Goal: Task Accomplishment & Management: Complete application form

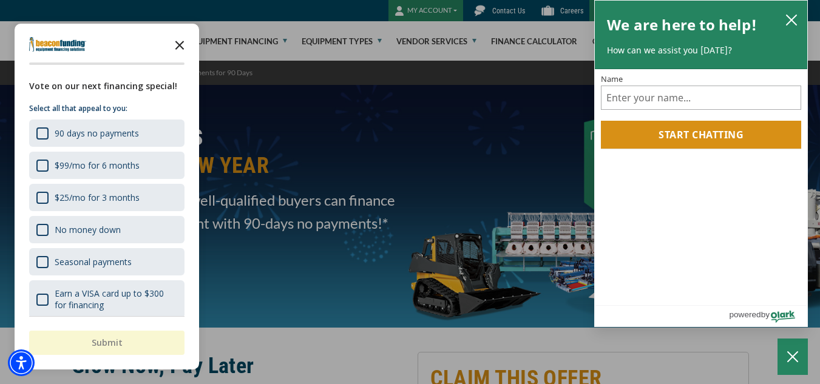
click at [183, 46] on icon "Close the survey" at bounding box center [179, 44] width 24 height 24
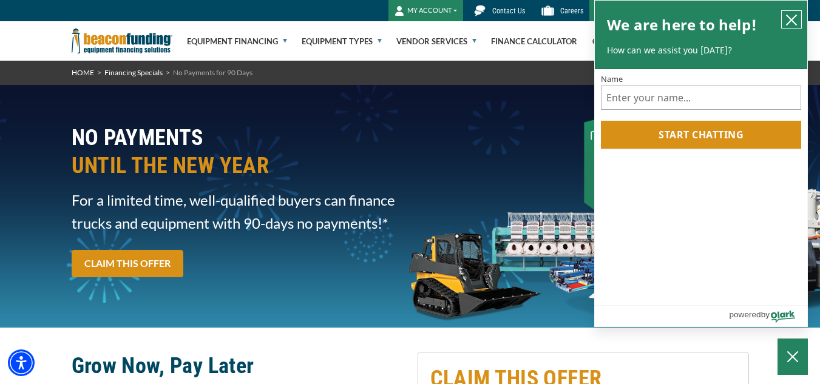
click at [791, 26] on button "close chatbox" at bounding box center [790, 19] width 19 height 17
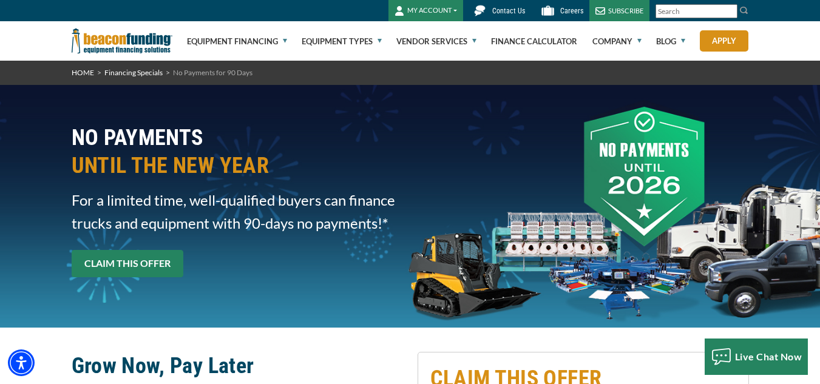
click at [114, 267] on link "CLAIM THIS OFFER" at bounding box center [128, 263] width 112 height 27
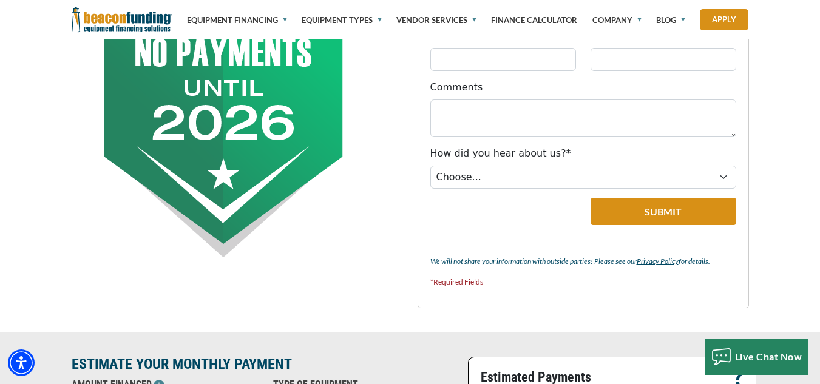
scroll to position [851, 0]
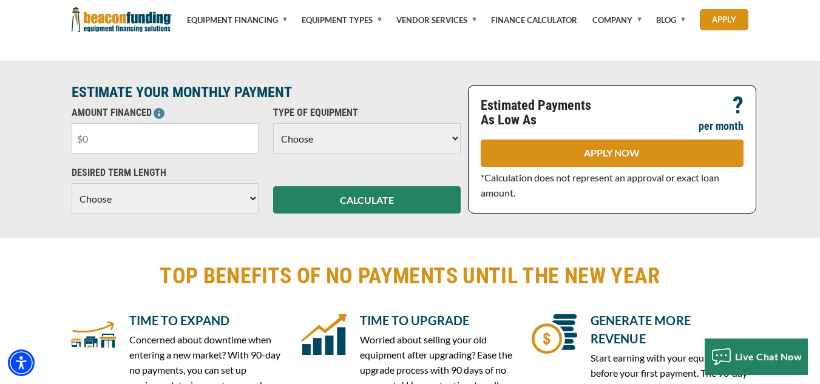
click at [134, 143] on input "text" at bounding box center [165, 138] width 187 height 30
type input "$92,000"
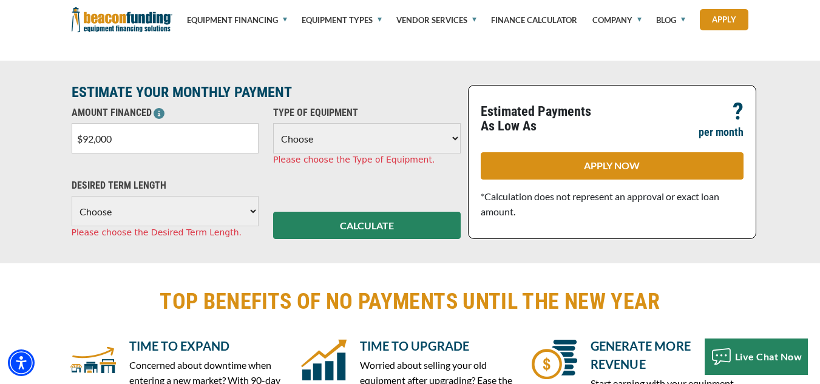
click at [311, 134] on select "Choose Backhoe Boom/Bucket Truck Chipper Commercial Mower Crane DTG/DTF Printin…" at bounding box center [366, 138] width 187 height 30
select select "13"
click at [273, 123] on select "Choose Backhoe Boom/Bucket Truck Chipper Commercial Mower Crane DTG/DTF Printin…" at bounding box center [366, 138] width 187 height 30
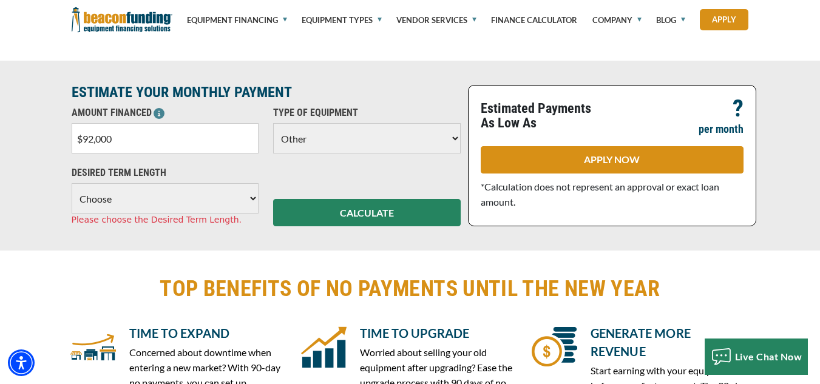
click at [200, 199] on select "Choose 36 Months 48 Months 60 Months" at bounding box center [165, 198] width 187 height 30
select select "60"
click at [72, 183] on select "Choose 36 Months 48 Months 60 Months" at bounding box center [165, 198] width 187 height 30
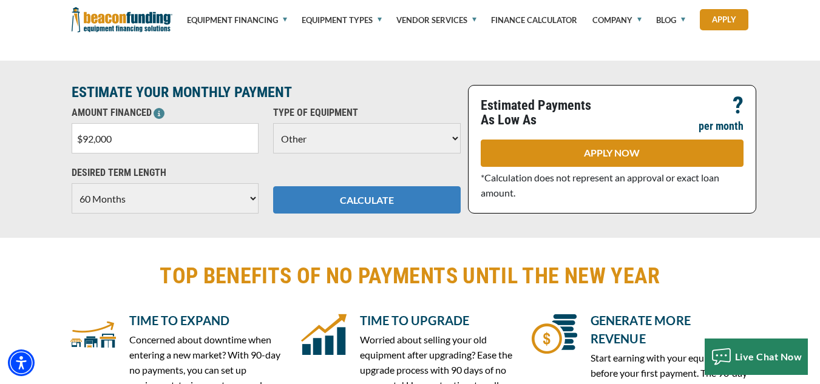
click at [374, 192] on button "CALCULATE" at bounding box center [366, 199] width 187 height 27
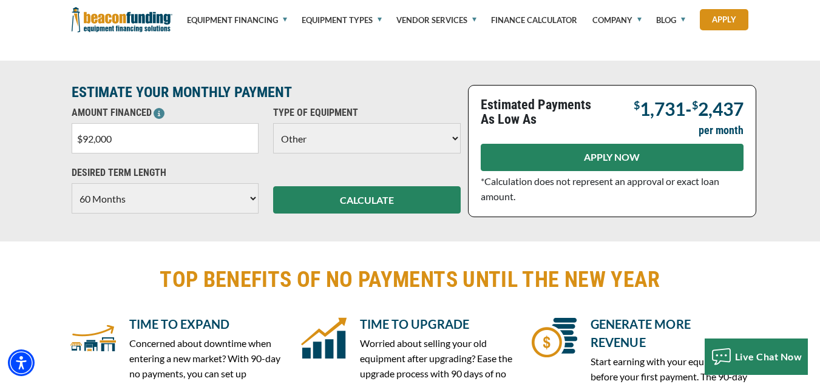
click at [713, 162] on link "APPLY NOW" at bounding box center [612, 157] width 263 height 27
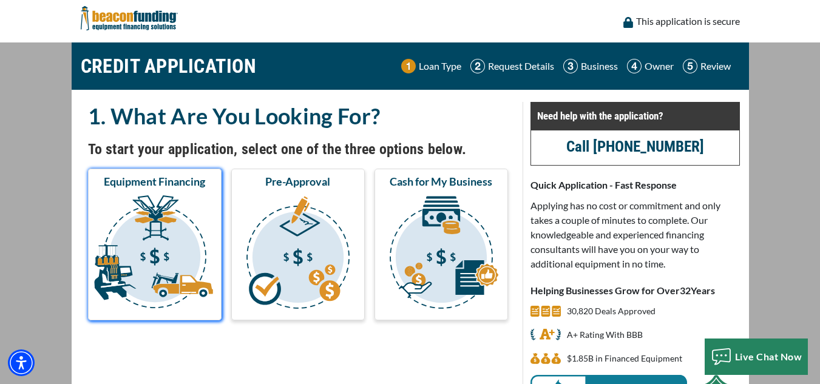
click at [160, 245] on img "submit" at bounding box center [154, 254] width 129 height 121
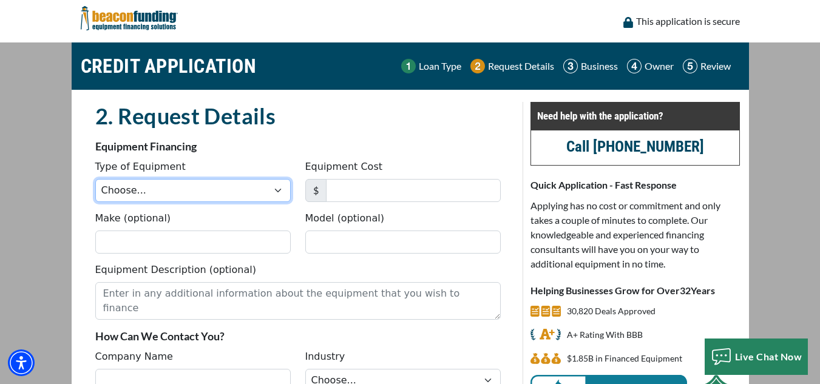
click at [147, 201] on select "Choose... Backhoe Boom/Bucket Truck Chipper Commercial Mower Crane DTG/DTF Prin…" at bounding box center [192, 190] width 195 height 23
select select "13"
click at [95, 179] on select "Choose... Backhoe Boom/Bucket Truck Chipper Commercial Mower Crane DTG/DTF Prin…" at bounding box center [192, 190] width 195 height 23
click at [405, 178] on div "Equipment Cost $" at bounding box center [403, 181] width 210 height 42
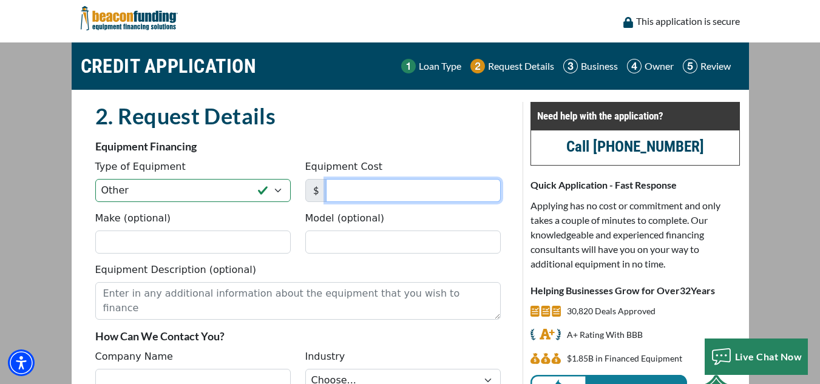
click at [409, 192] on input "Equipment Cost" at bounding box center [413, 190] width 175 height 23
type input "92,000"
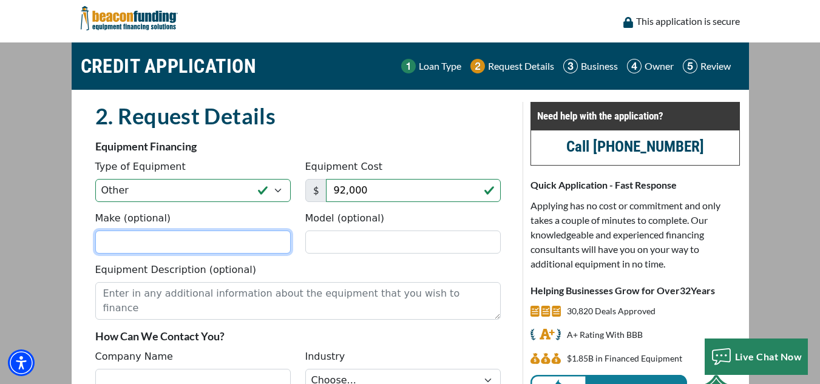
click at [161, 241] on input "Make (optional)" at bounding box center [192, 242] width 195 height 23
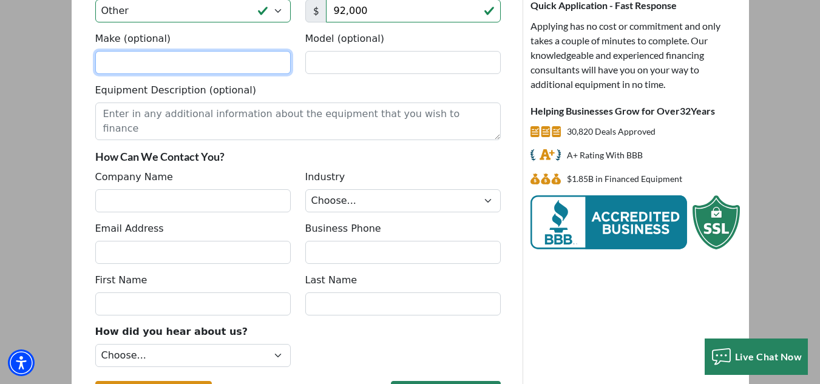
scroll to position [198, 0]
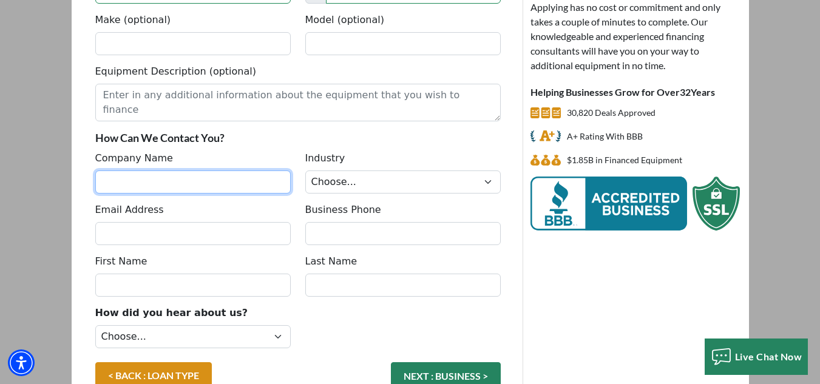
click at [216, 189] on input "Company Name" at bounding box center [192, 181] width 195 height 23
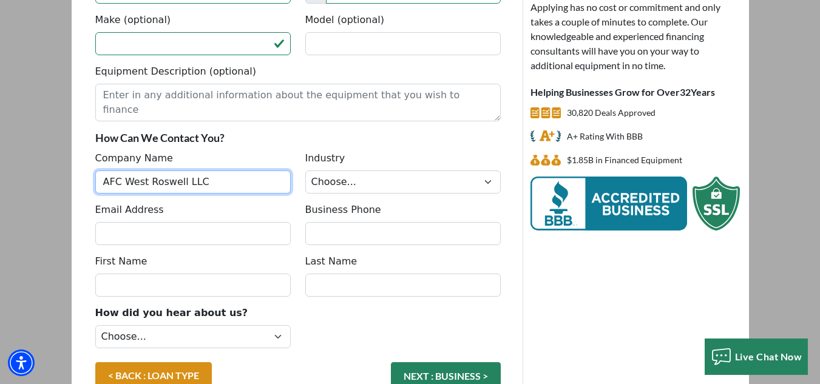
type input "AFC West Roswell LLC"
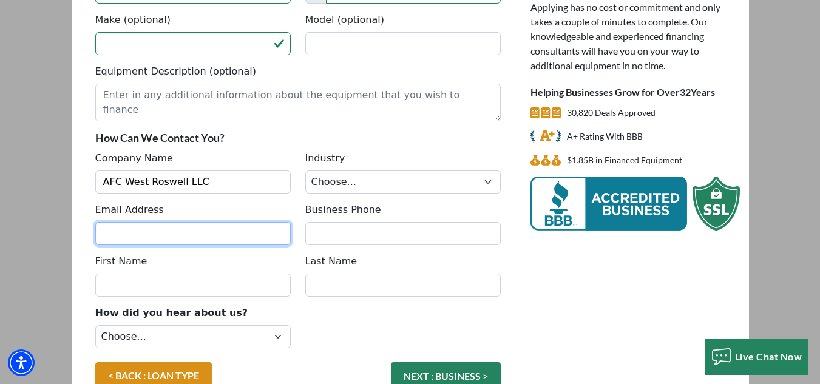
click at [203, 238] on input "Email Address" at bounding box center [192, 233] width 195 height 23
type input "demetrius@americanfitnesscenter.net"
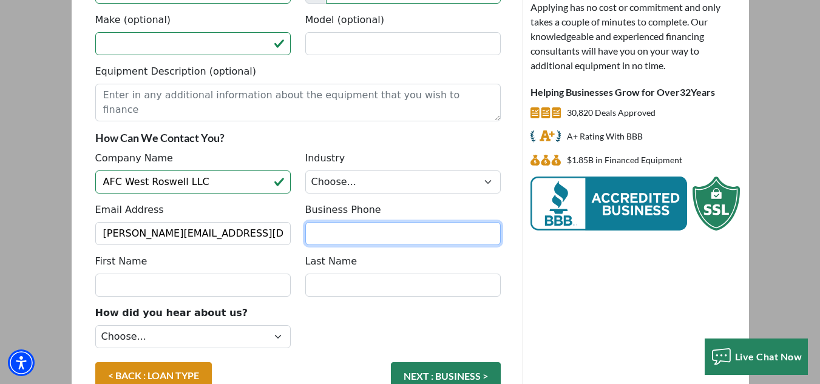
type input "4707496107"
type input "Dr. Demetrius"
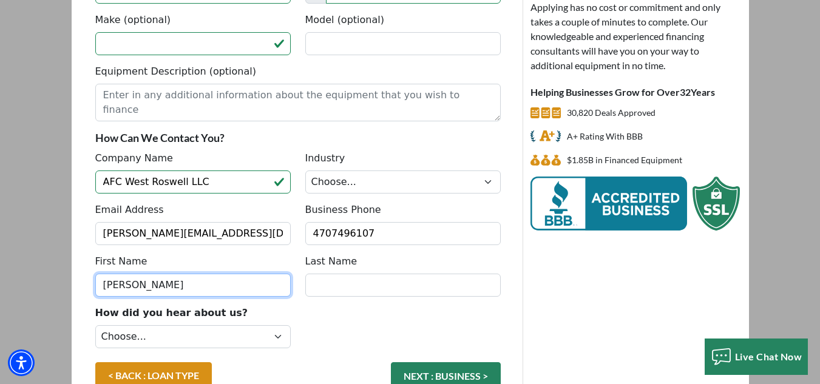
type input "Moore"
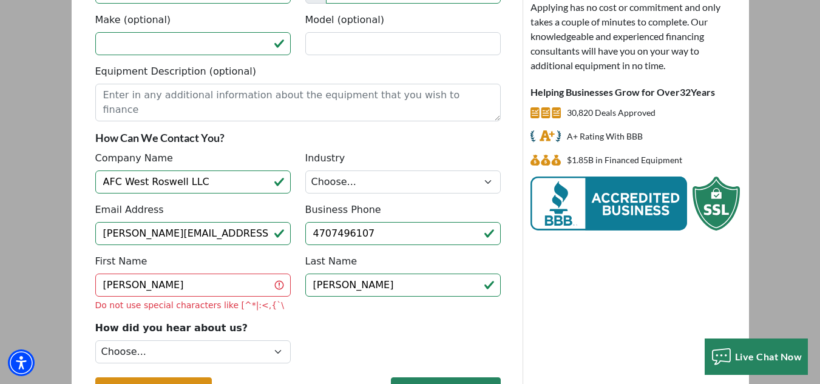
type input "(470) 749-6107"
click at [149, 288] on input "Dr. Demetrius" at bounding box center [192, 285] width 195 height 23
type input "Eric"
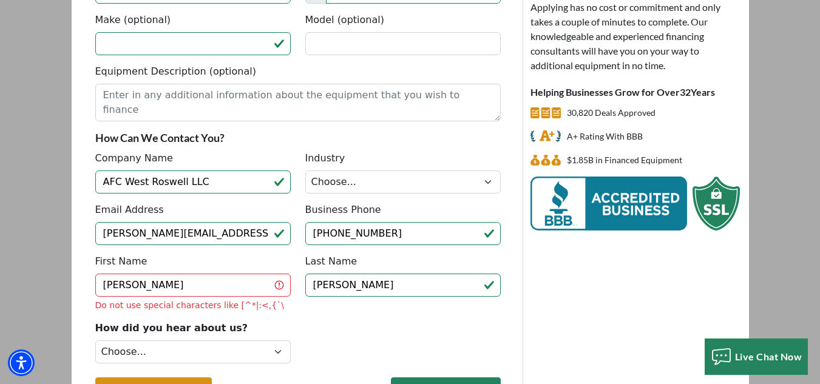
click at [116, 247] on div "Email Address demetrius@americanfitnesscenter.net Business Phone (470) 749-6107" at bounding box center [298, 229] width 420 height 52
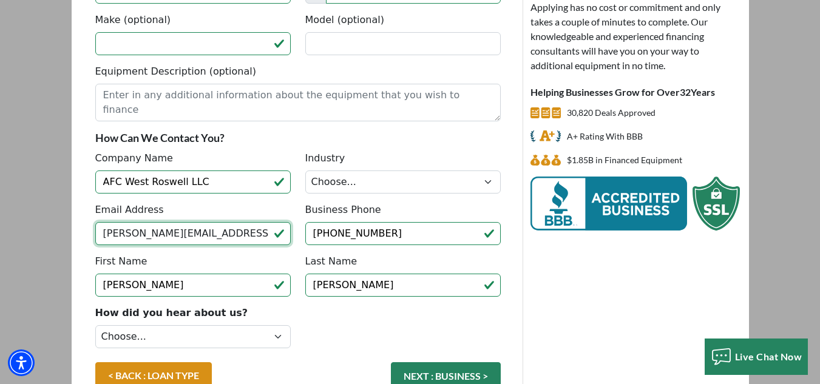
click at [115, 235] on input "demetrius@americanfitnesscenter.net" at bounding box center [192, 233] width 195 height 23
type input "eric@americanfitnesscenter.net"
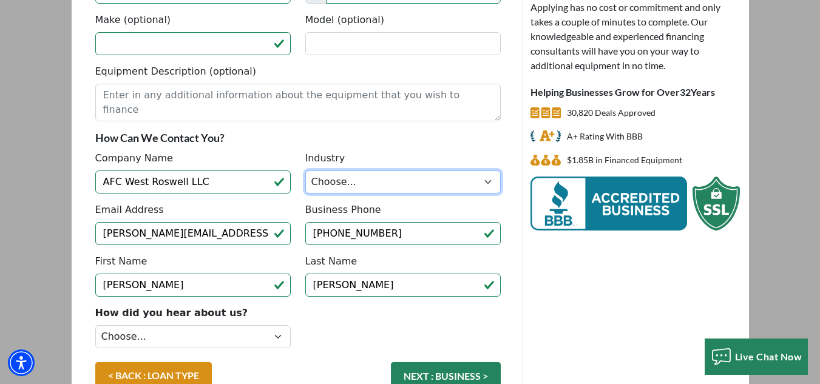
click at [349, 180] on select "Choose... Towing Landscape/Hardscape Decorated Apparel Septic Light Constructio…" at bounding box center [402, 181] width 195 height 23
select select "5"
click at [305, 170] on select "Choose... Towing Landscape/Hardscape Decorated Apparel Septic Light Constructio…" at bounding box center [402, 181] width 195 height 23
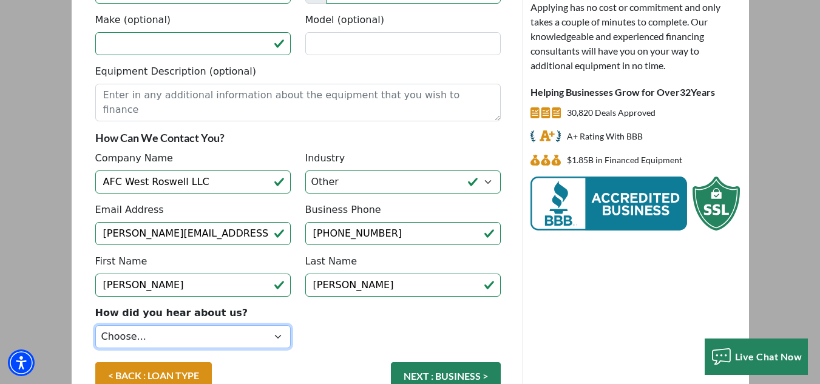
click at [201, 331] on select "Choose... Internet Search Vendor Referral Word of Mouth Client Referral Email E…" at bounding box center [192, 336] width 195 height 23
select select "19"
click at [95, 325] on select "Choose... Internet Search Vendor Referral Word of Mouth Client Referral Email E…" at bounding box center [192, 336] width 195 height 23
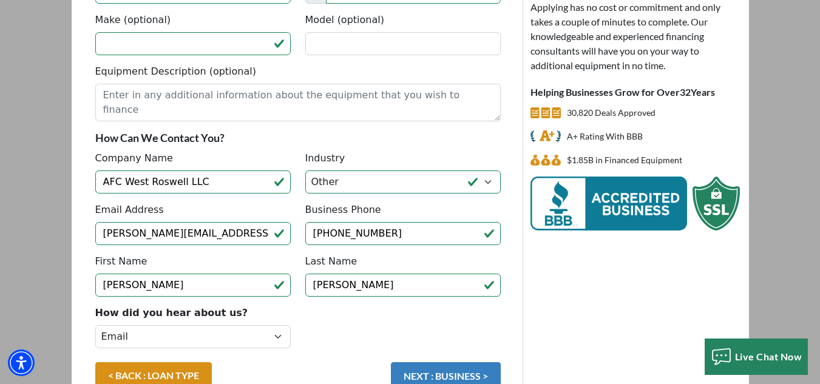
click at [428, 374] on button "NEXT : BUSINESS >" at bounding box center [446, 375] width 110 height 27
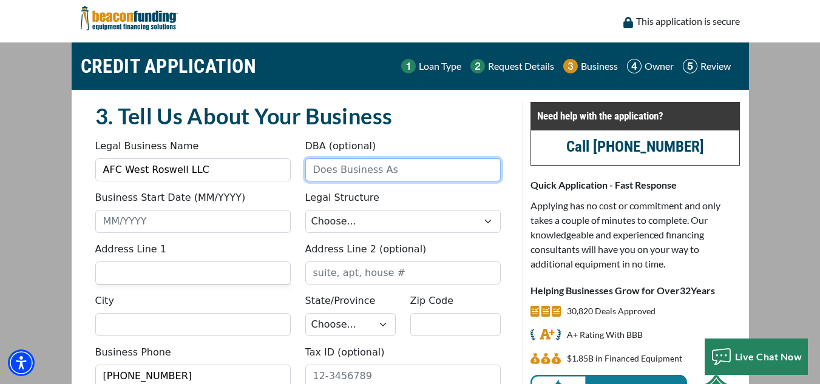
click at [340, 172] on input "DBA (optional)" at bounding box center [402, 169] width 195 height 23
type input "American Fitness Center"
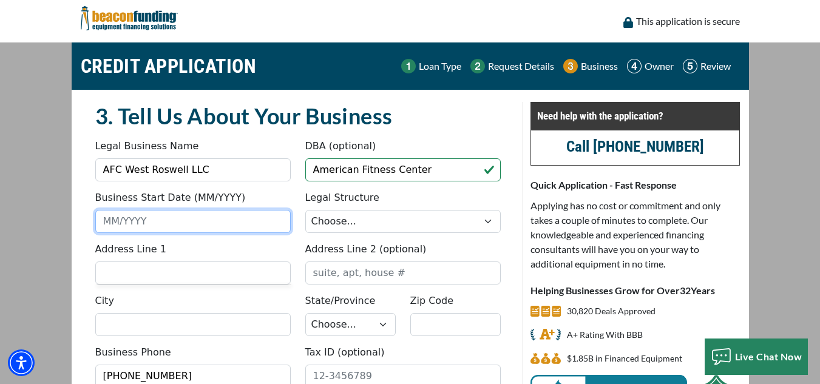
click at [201, 221] on input "Business Start Date (MM/YYYY)" at bounding box center [192, 221] width 195 height 23
type input "09/2010"
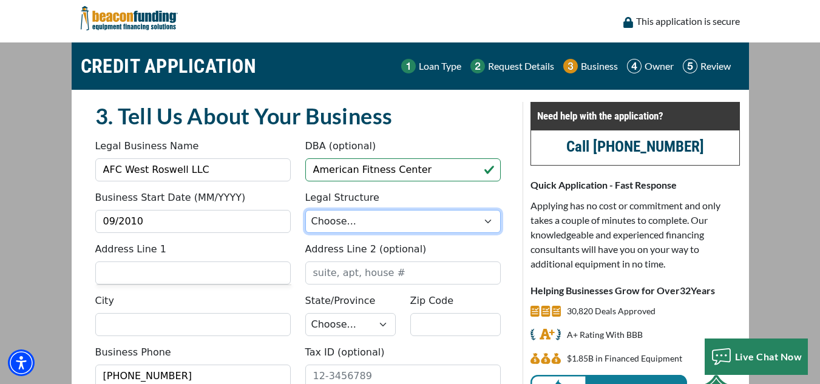
click at [325, 223] on select "Choose... Corporation LLC LLP Municipality Non-Profit Partnership Proprietorship" at bounding box center [402, 221] width 195 height 23
select select "2"
click at [305, 210] on select "Choose... Corporation LLC LLP Municipality Non-Profit Partnership Proprietorship" at bounding box center [402, 221] width 195 height 23
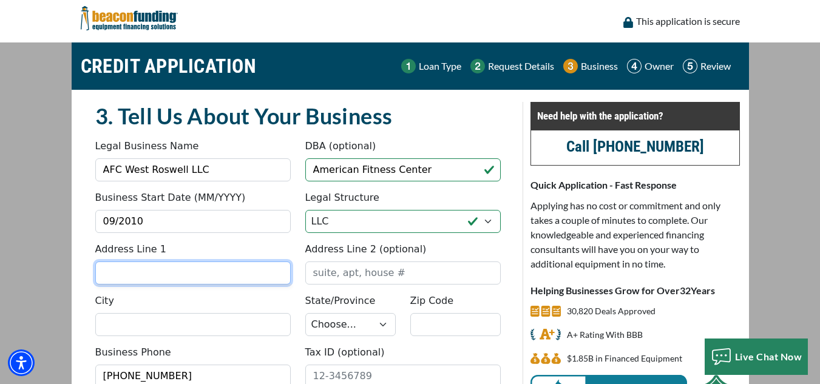
click at [268, 277] on input "Address Line 1" at bounding box center [192, 272] width 195 height 23
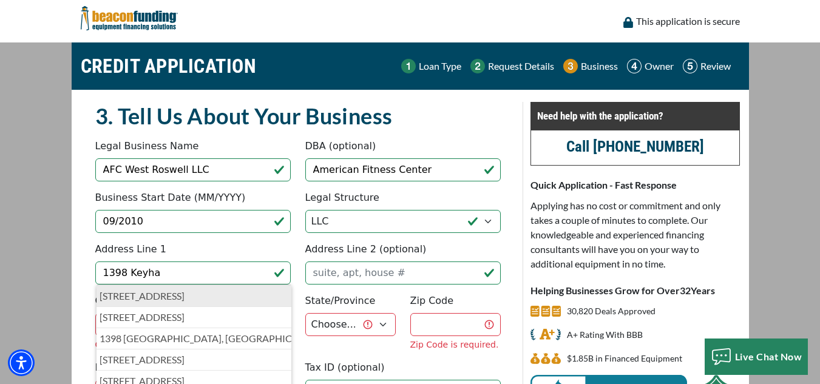
click at [234, 299] on p "1398 Keyhaven Court, Lawrenceville, GA, USA" at bounding box center [194, 296] width 189 height 15
type input "1398 Keyhaven Court"
type input "[GEOGRAPHIC_DATA]"
select select "12"
type input "30045"
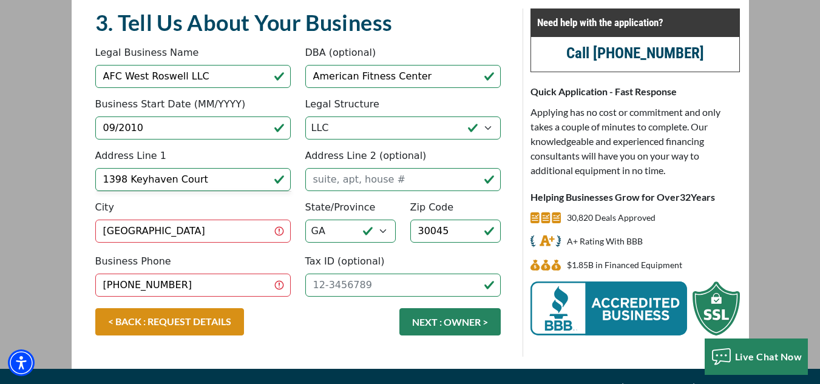
scroll to position [110, 0]
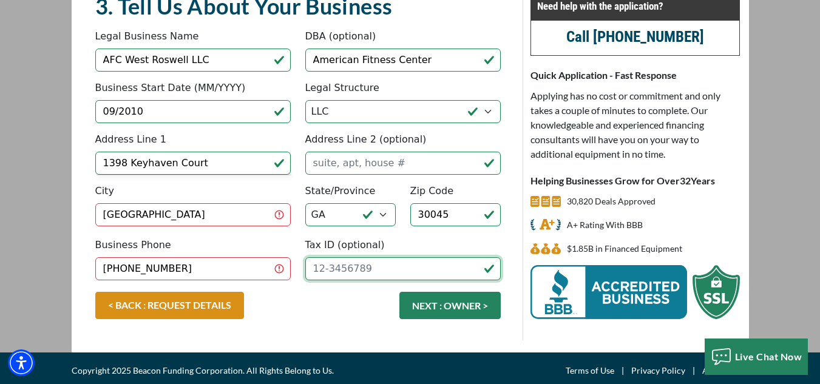
click at [366, 269] on input "Tax ID (optional)" at bounding box center [402, 268] width 195 height 23
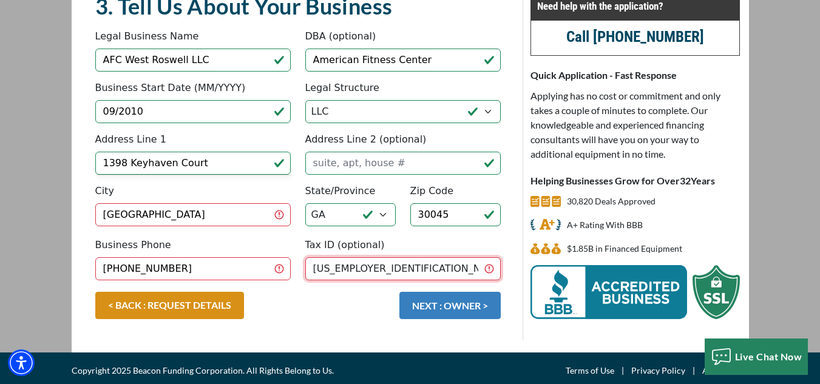
type input "33-2493550"
click at [428, 308] on button "NEXT : OWNER >" at bounding box center [449, 305] width 101 height 27
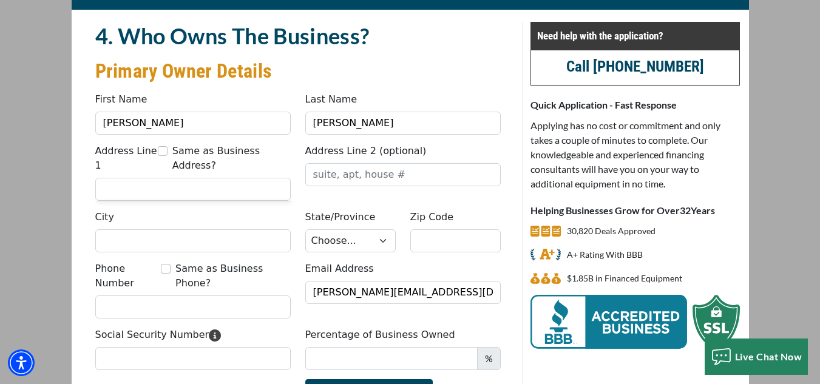
scroll to position [95, 0]
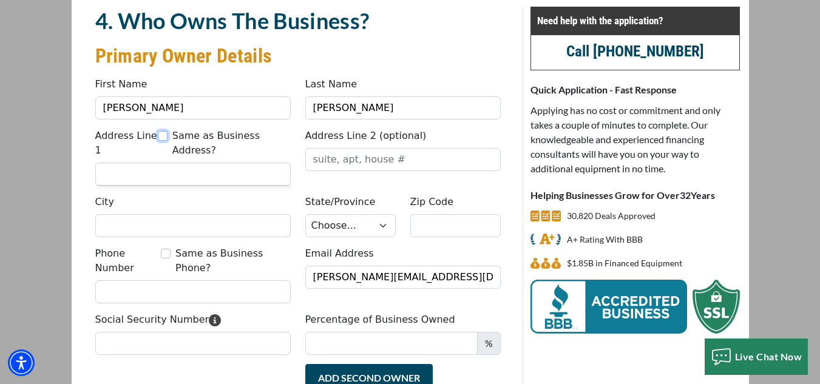
click at [164, 136] on input "Same as Business Address?" at bounding box center [163, 136] width 10 height 10
checkbox input "true"
type input "1398 Keyhaven Court"
type input "Lawrenceville"
select select "12"
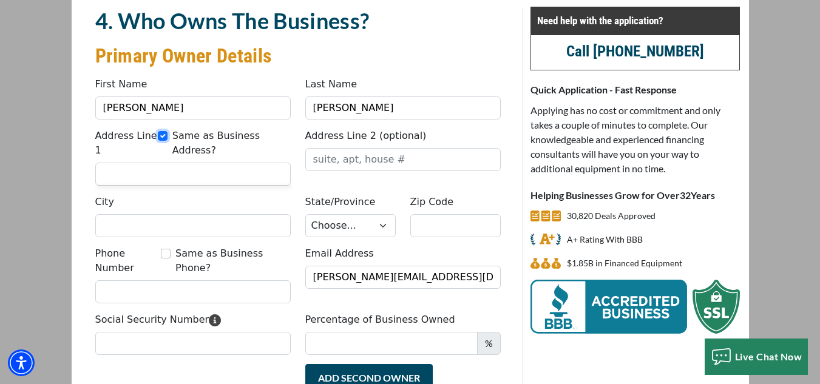
type input "30045"
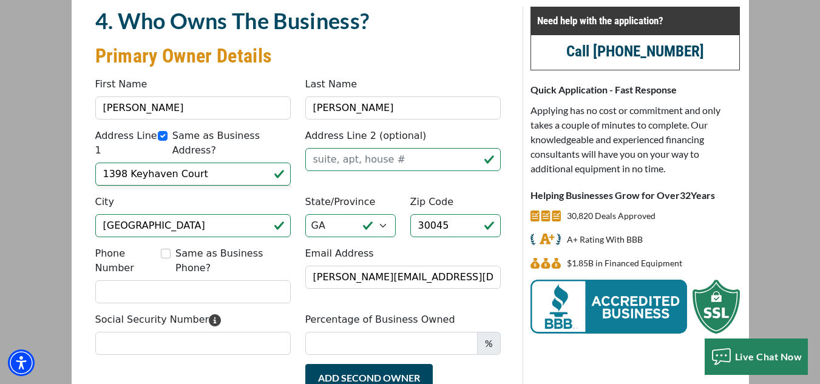
click at [178, 246] on div "Same as Business Phone?" at bounding box center [225, 253] width 129 height 15
click at [170, 249] on input "Same as Business Phone?" at bounding box center [166, 254] width 10 height 10
checkbox input "true"
type input "(470) 749-6107"
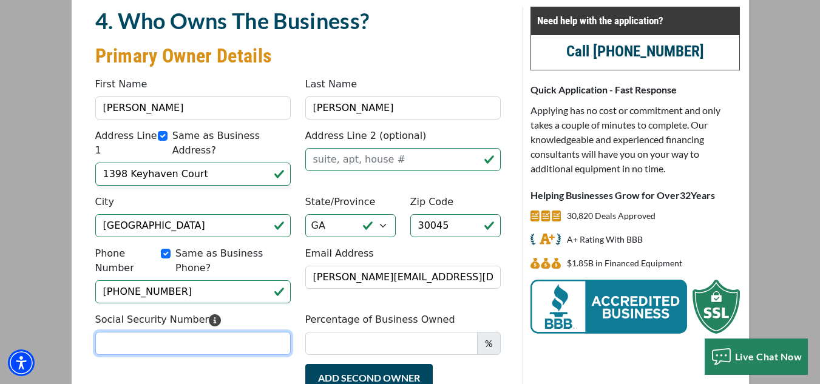
click at [195, 332] on input "Social Security Number" at bounding box center [192, 343] width 195 height 23
type input "154-92-6239"
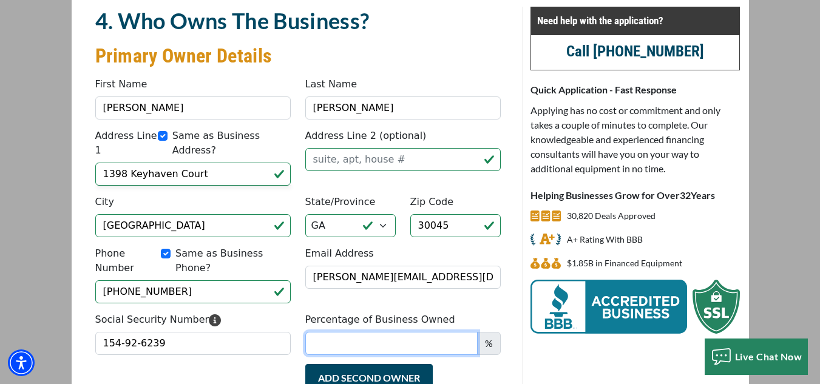
click at [329, 332] on input "Percentage of Business Owned" at bounding box center [391, 343] width 172 height 23
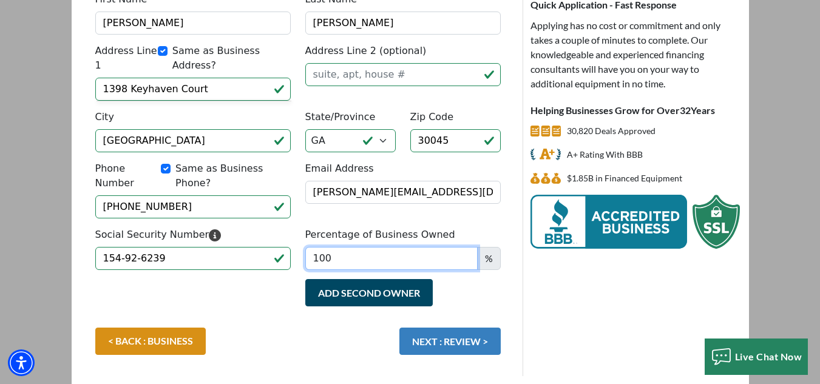
type input "100"
click at [443, 328] on button "NEXT : REVIEW >" at bounding box center [449, 341] width 101 height 27
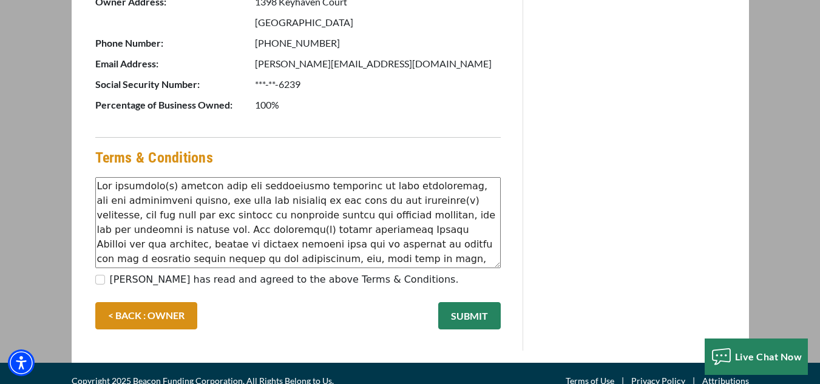
scroll to position [706, 0]
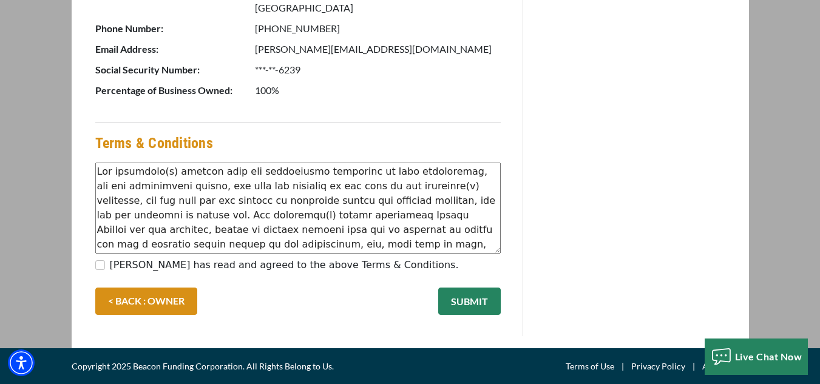
click at [167, 265] on label "[PERSON_NAME] has read and agreed to the above Terms & Conditions." at bounding box center [284, 265] width 349 height 15
click at [105, 265] on input "[PERSON_NAME] has read and agreed to the above Terms & Conditions." at bounding box center [100, 265] width 10 height 10
checkbox input "true"
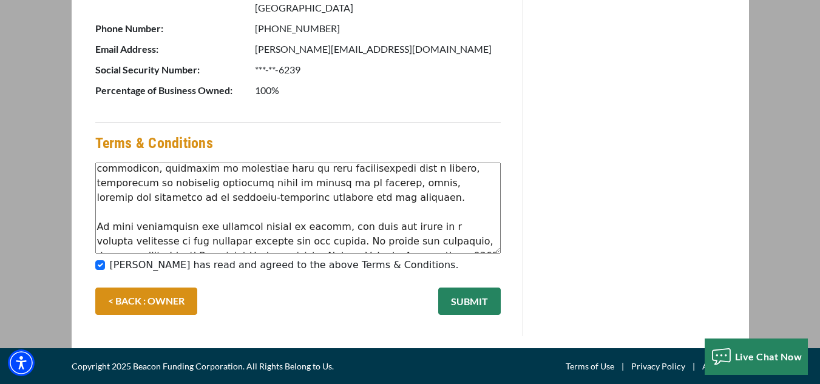
scroll to position [146, 0]
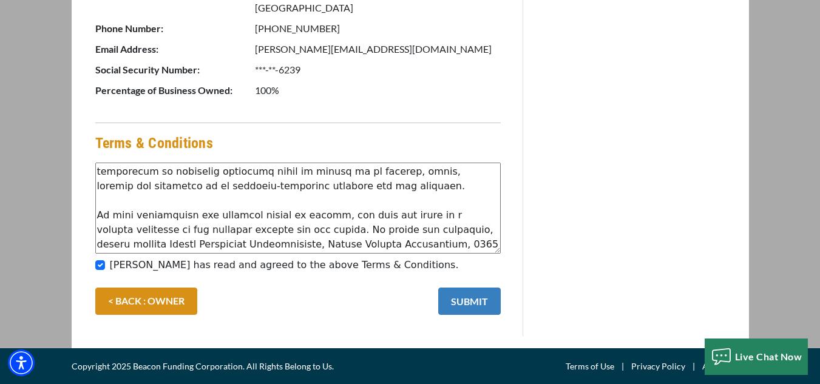
click at [479, 300] on button "SUBMIT" at bounding box center [469, 301] width 62 height 27
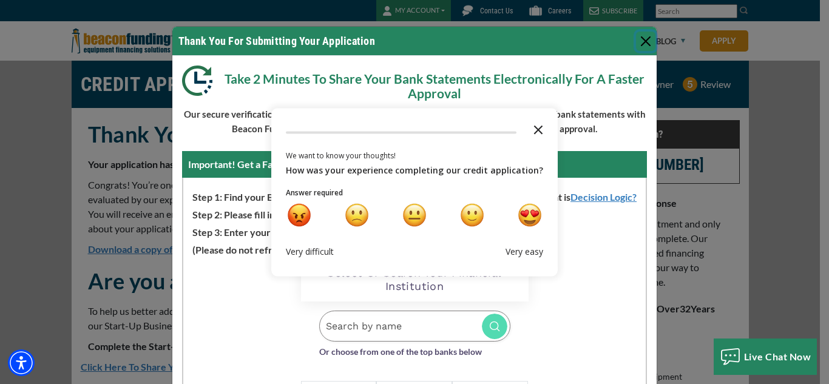
click at [534, 127] on polygon "Close the survey" at bounding box center [538, 129] width 9 height 9
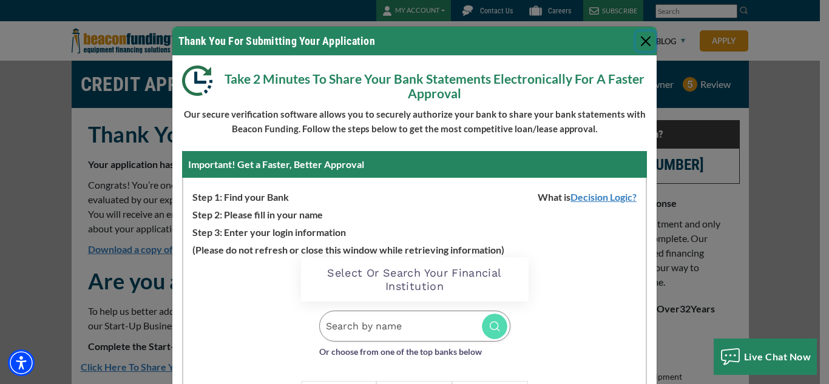
click at [642, 38] on button "Close" at bounding box center [645, 41] width 19 height 19
